Goal: Transaction & Acquisition: Purchase product/service

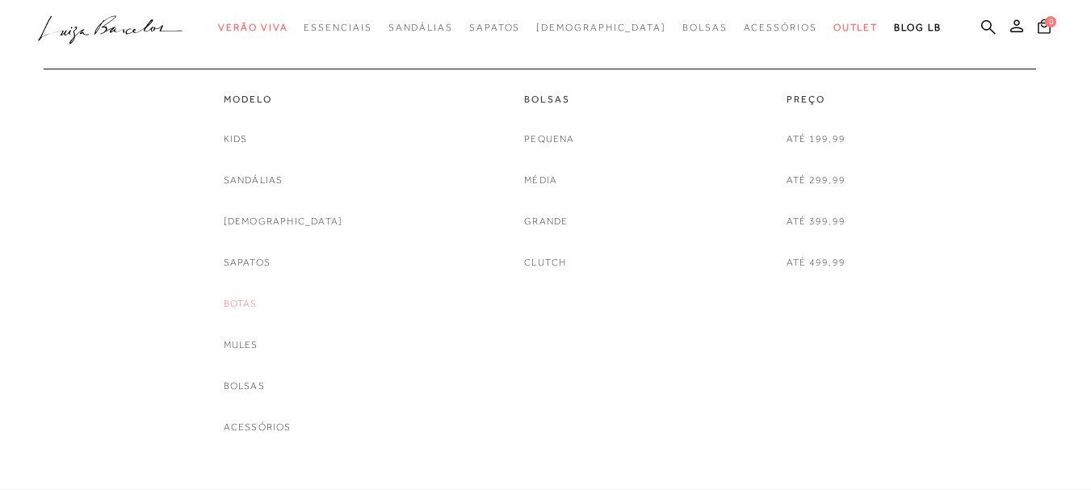
click at [258, 304] on link "Botas" at bounding box center [241, 304] width 34 height 17
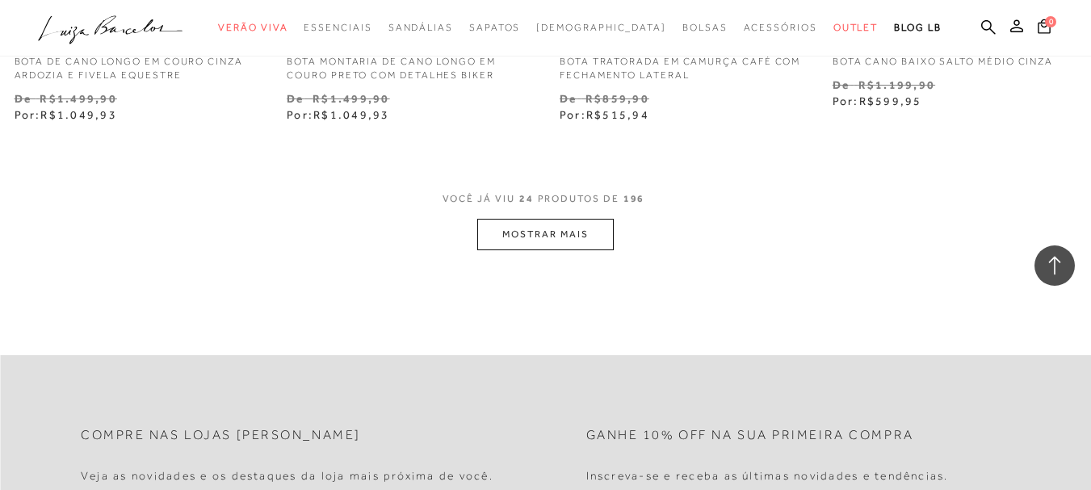
scroll to position [3146, 0]
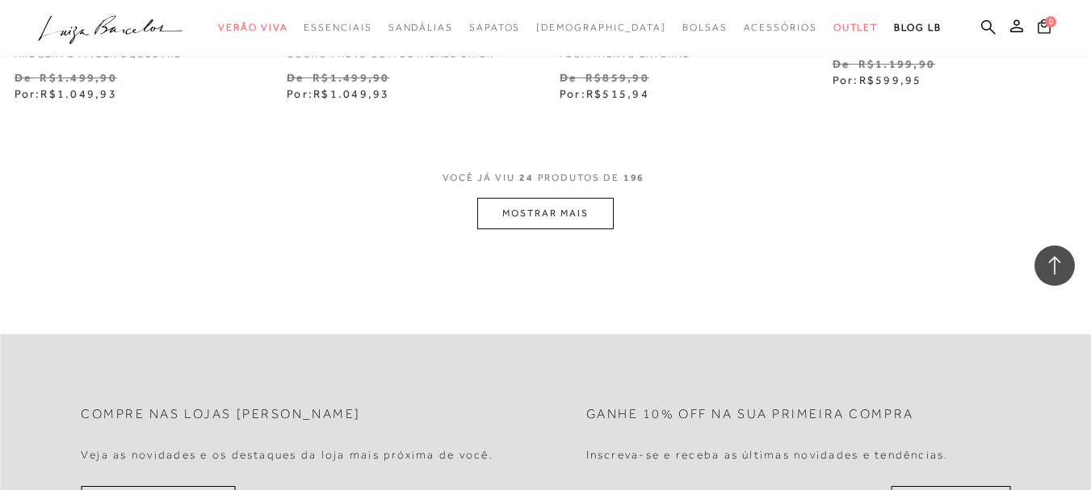
click at [547, 213] on button "MOSTRAR MAIS" at bounding box center [545, 214] width 136 height 32
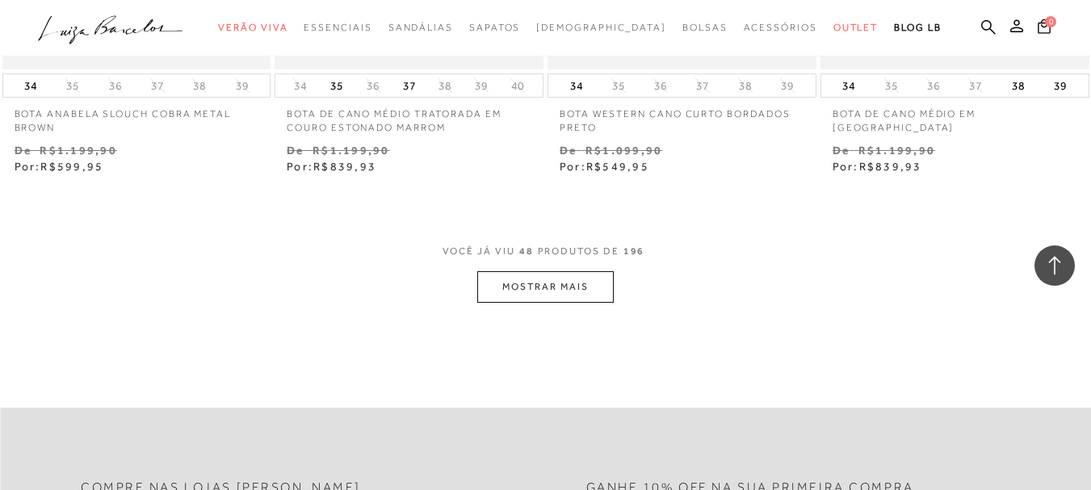
scroll to position [6346, 0]
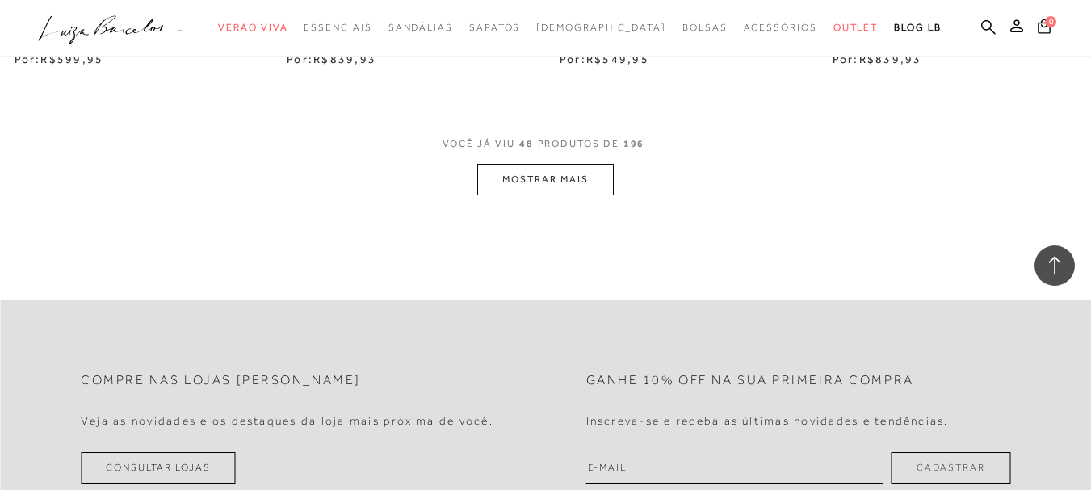
click at [592, 179] on button "MOSTRAR MAIS" at bounding box center [545, 180] width 136 height 32
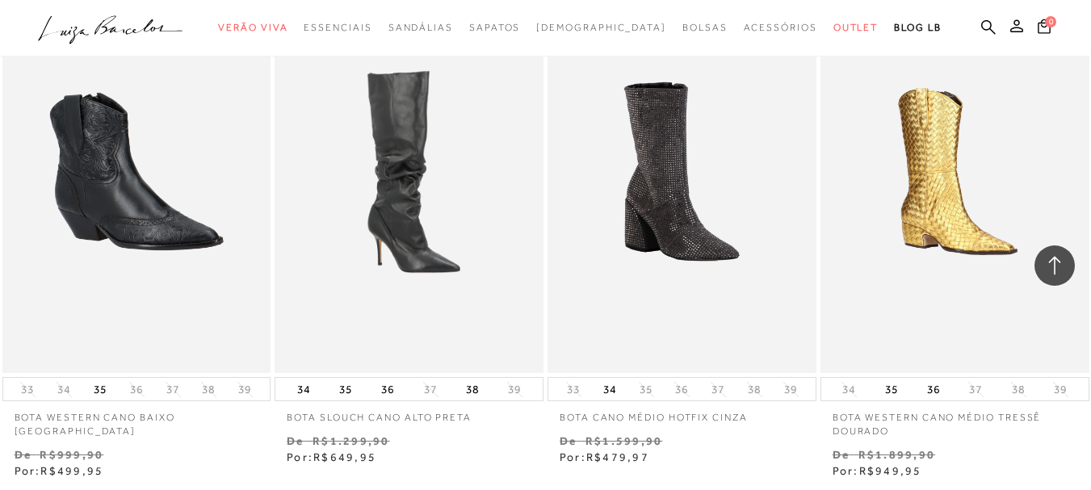
scroll to position [8569, 0]
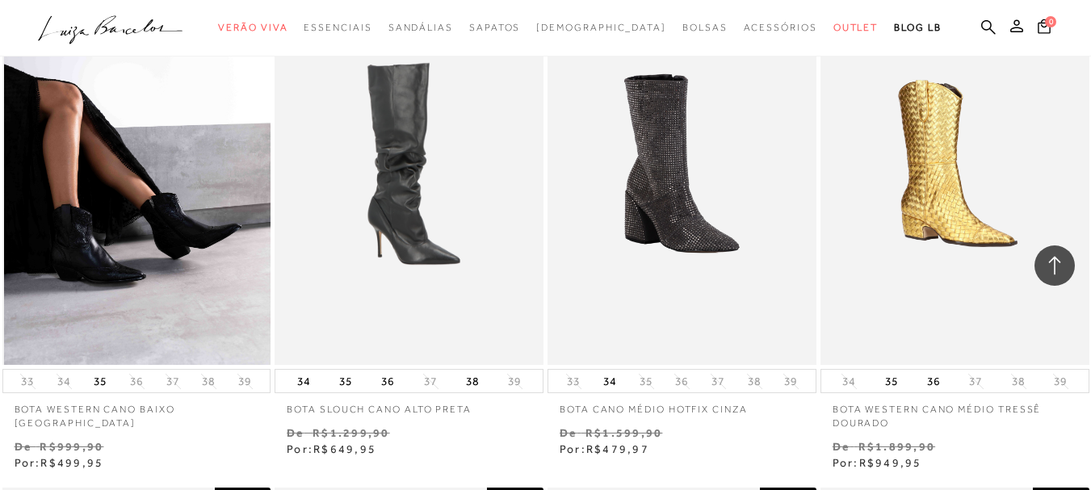
click at [182, 185] on img at bounding box center [137, 163] width 267 height 403
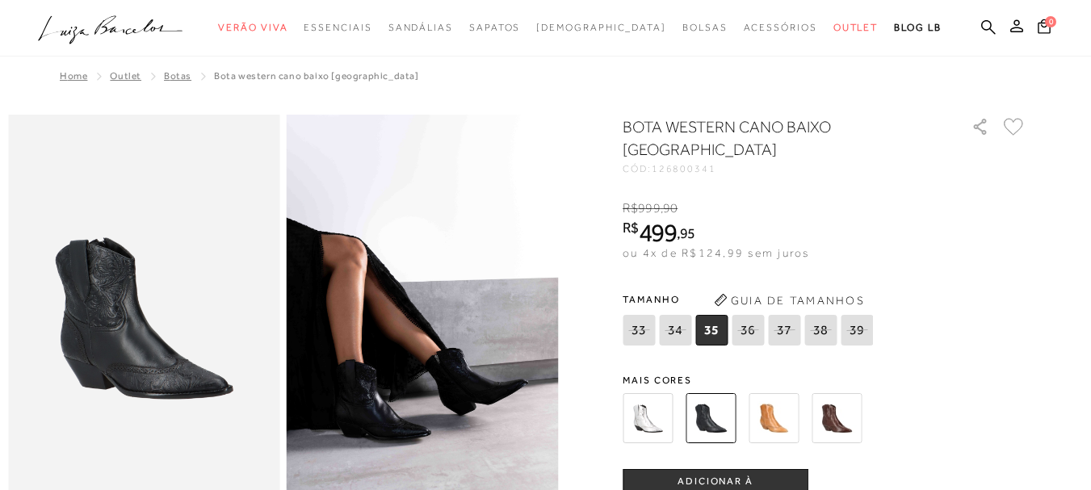
click at [784, 418] on img at bounding box center [774, 418] width 50 height 50
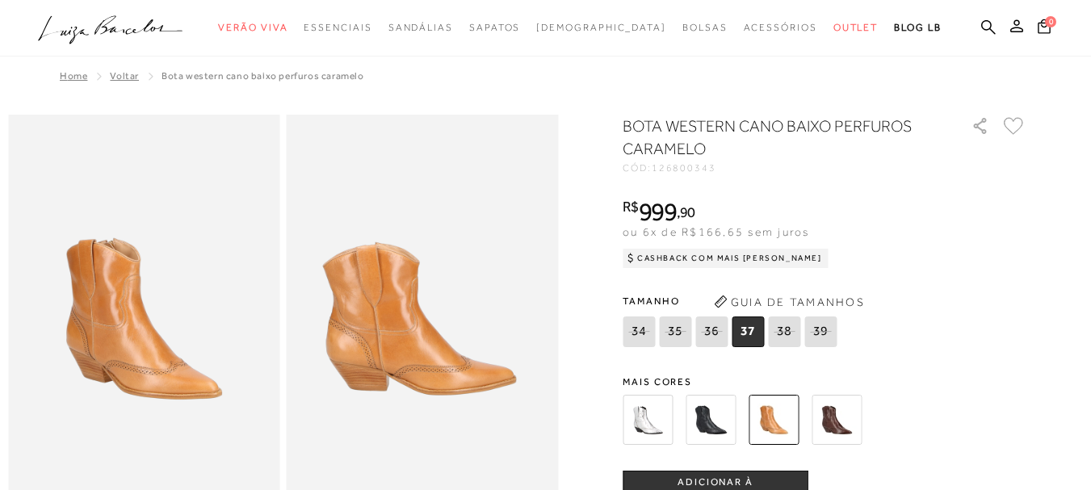
click at [721, 425] on img at bounding box center [711, 420] width 50 height 50
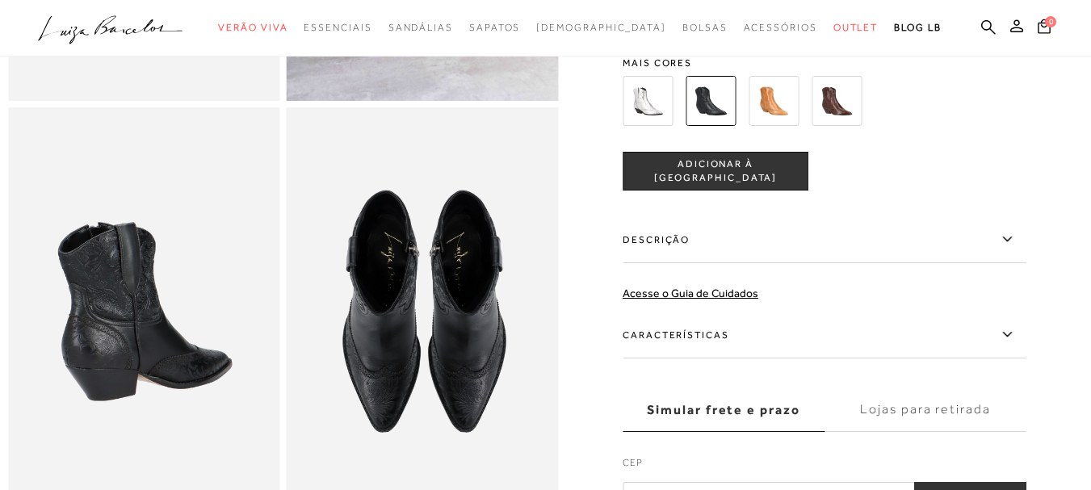
scroll to position [435, 0]
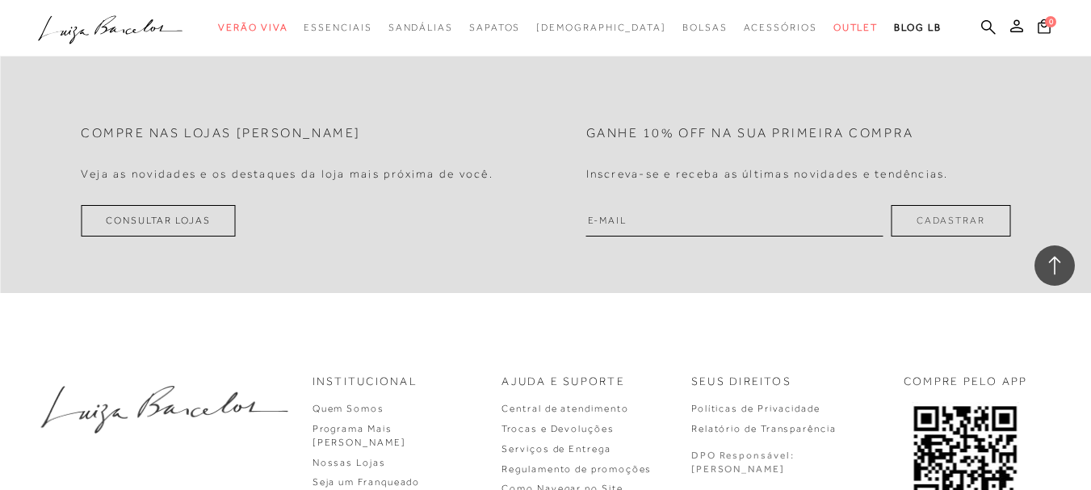
scroll to position [9308, 0]
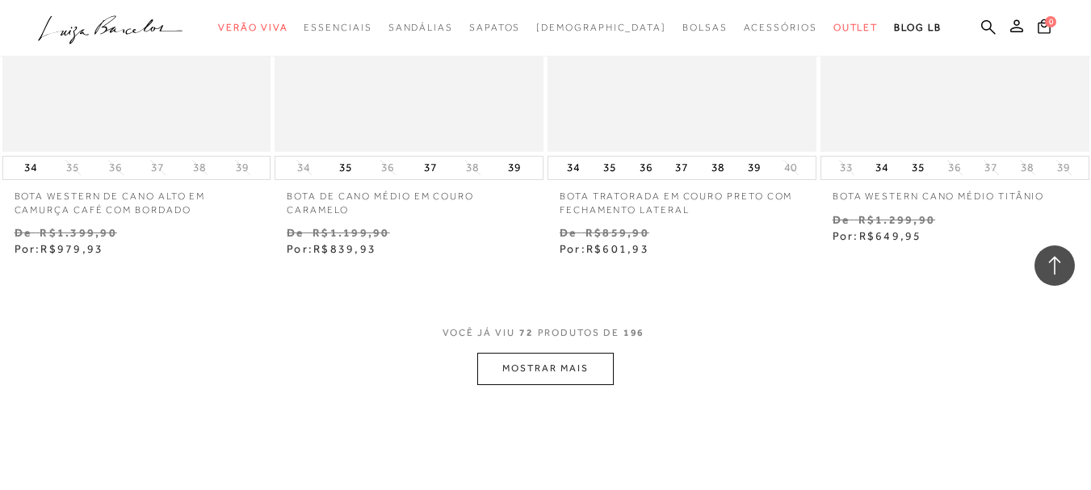
click at [548, 366] on button "MOSTRAR MAIS" at bounding box center [545, 369] width 136 height 32
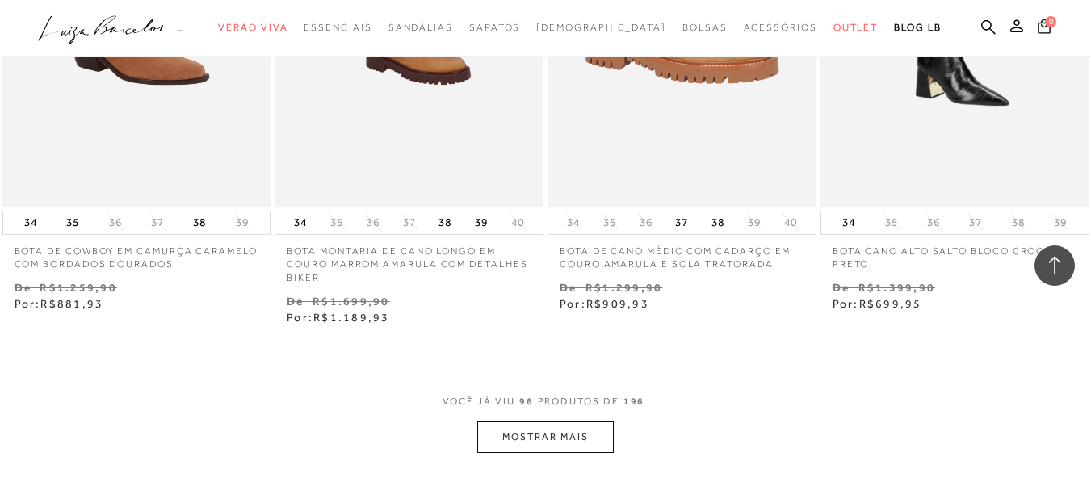
scroll to position [12475, 0]
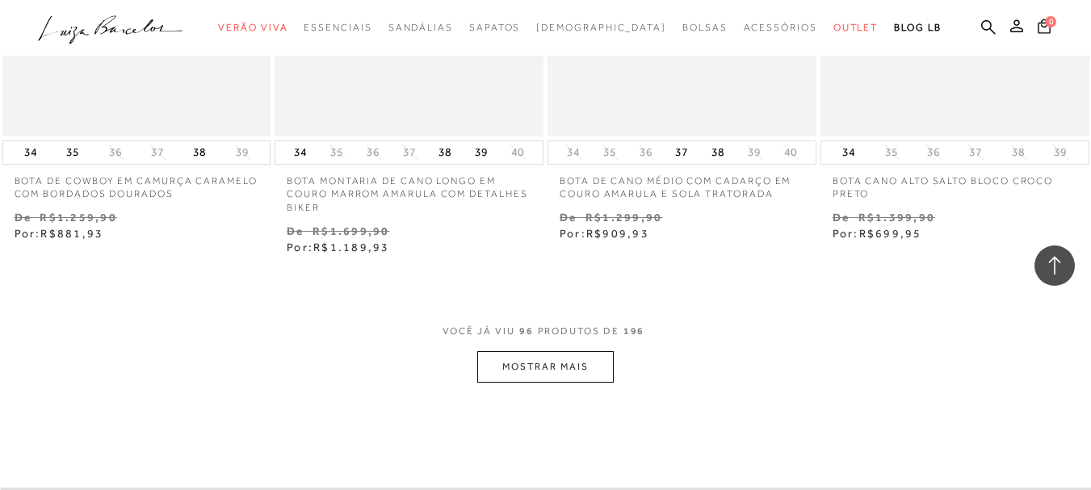
click at [586, 368] on button "MOSTRAR MAIS" at bounding box center [545, 367] width 136 height 32
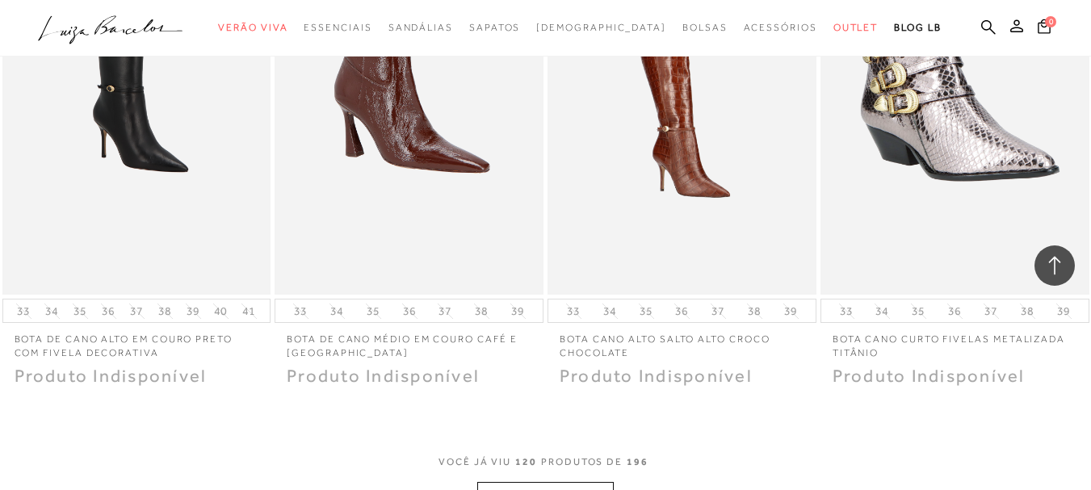
scroll to position [15502, 0]
